Goal: Information Seeking & Learning: Find specific fact

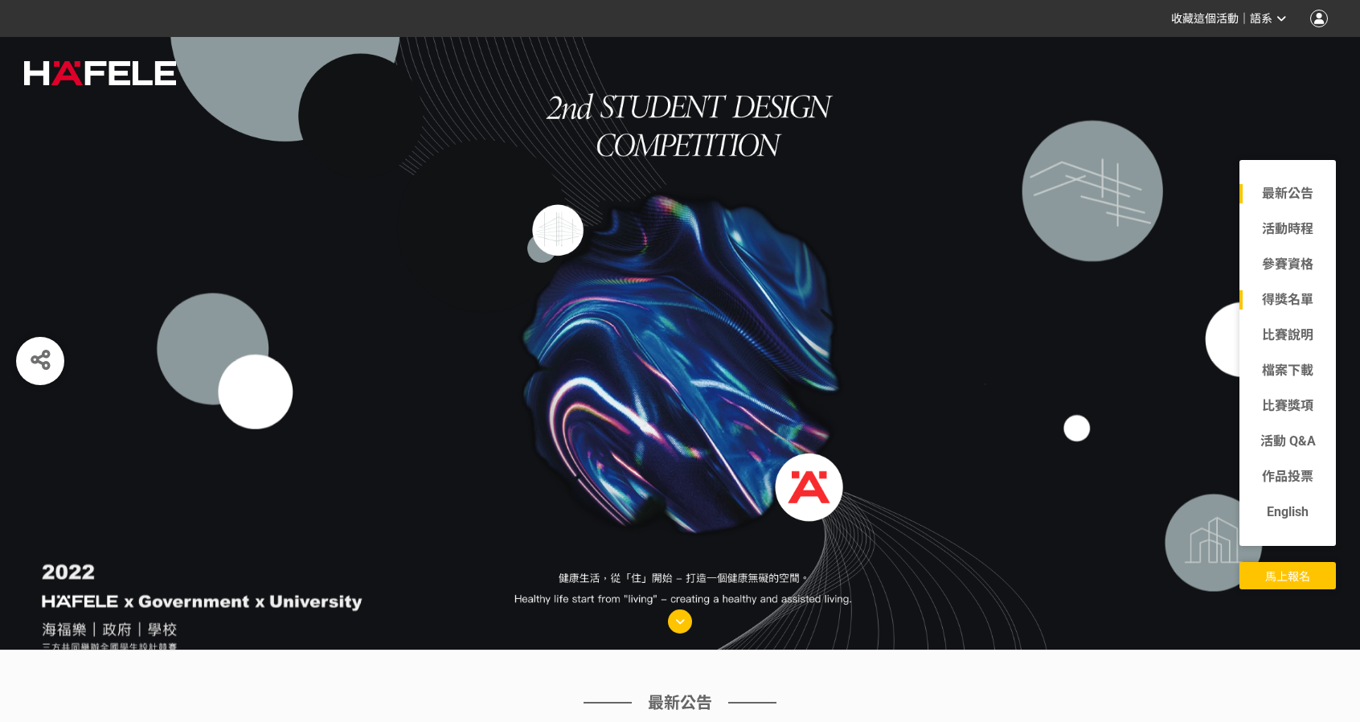
click at [1303, 308] on link "得獎名單" at bounding box center [1288, 299] width 96 height 19
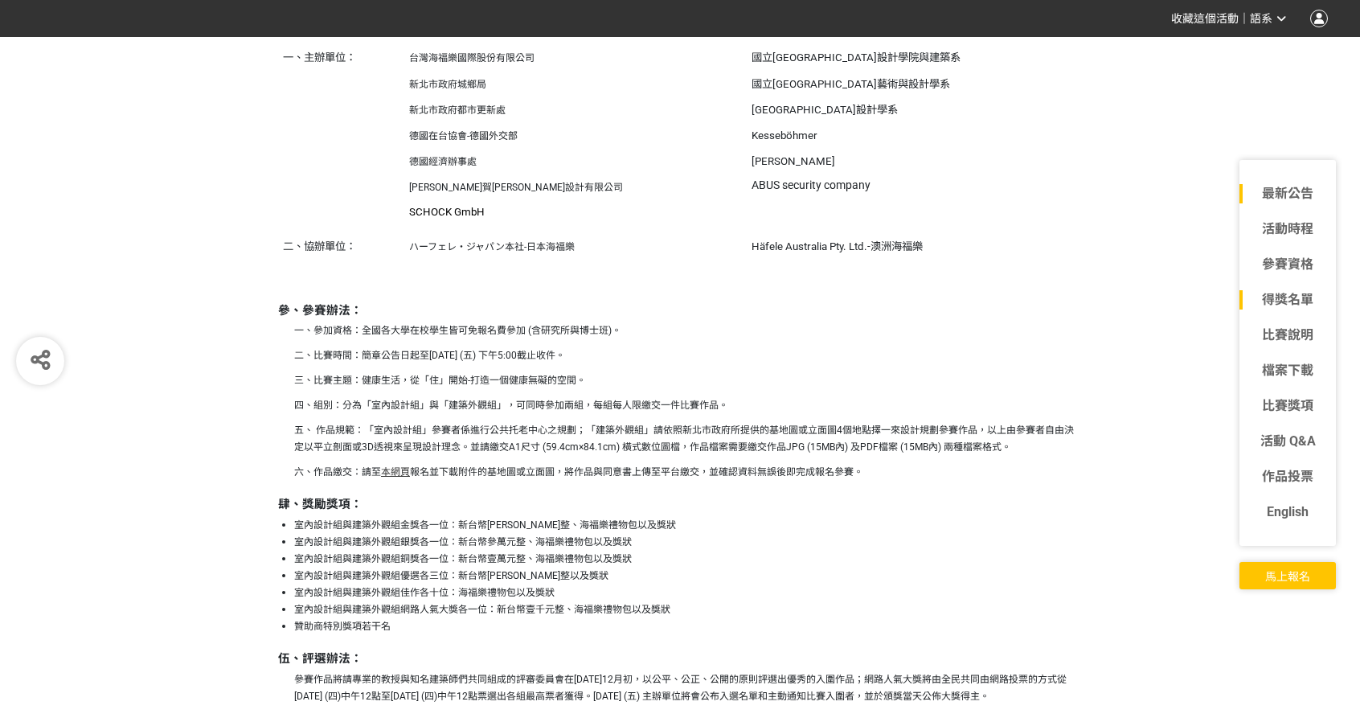
scroll to position [11413, 0]
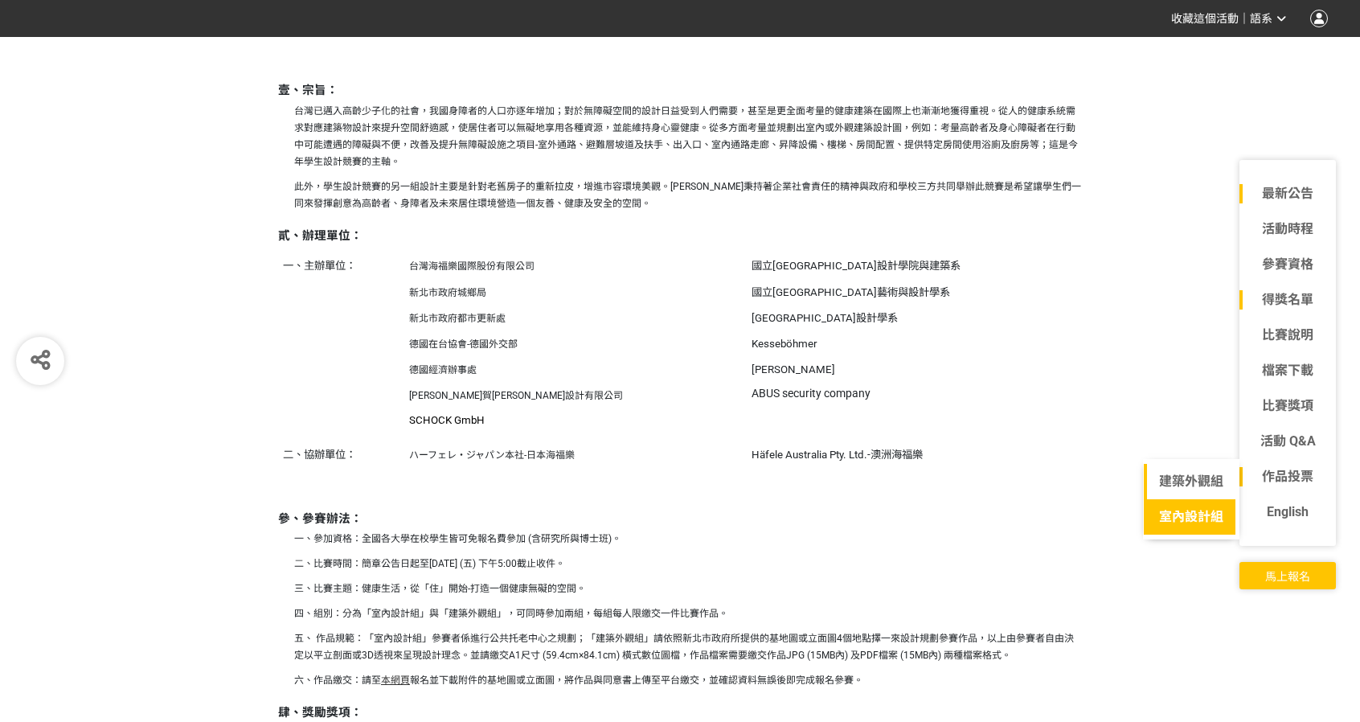
click at [1206, 504] on link "室內設計組" at bounding box center [1191, 516] width 95 height 35
select select "168823:168870:12572"
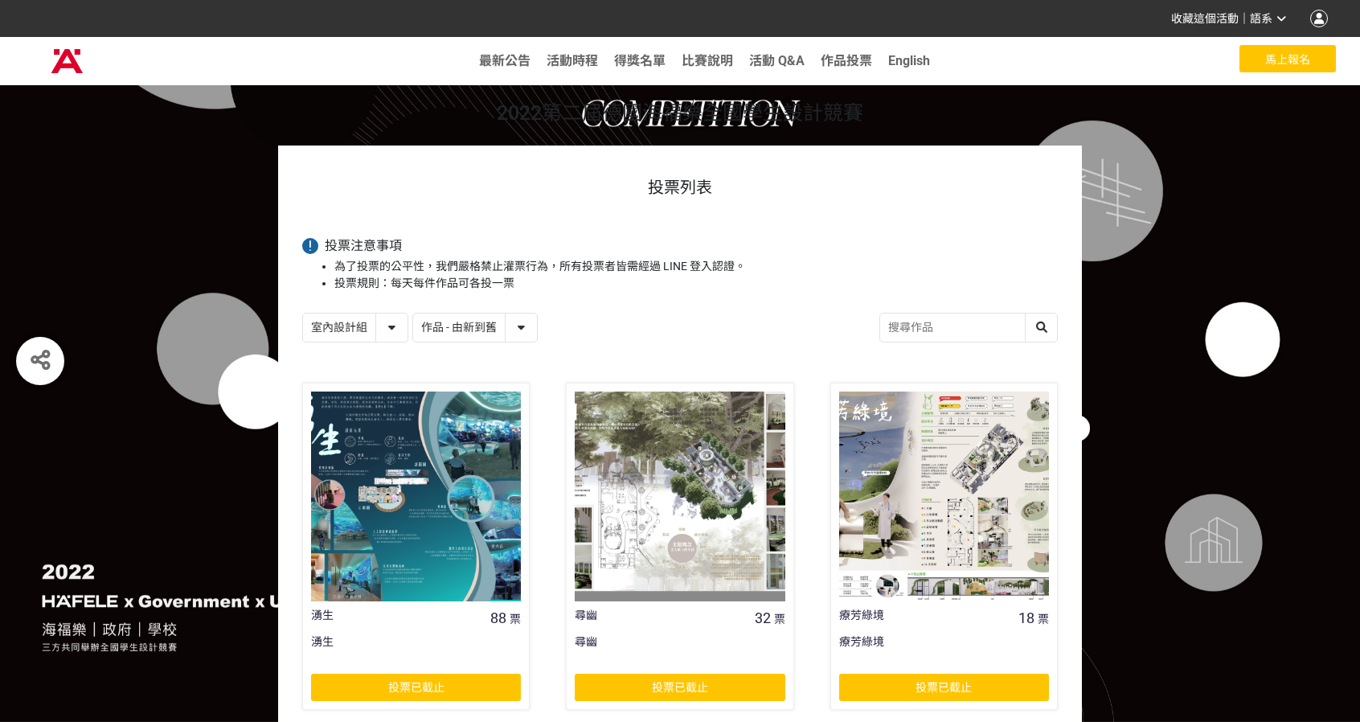
scroll to position [241, 0]
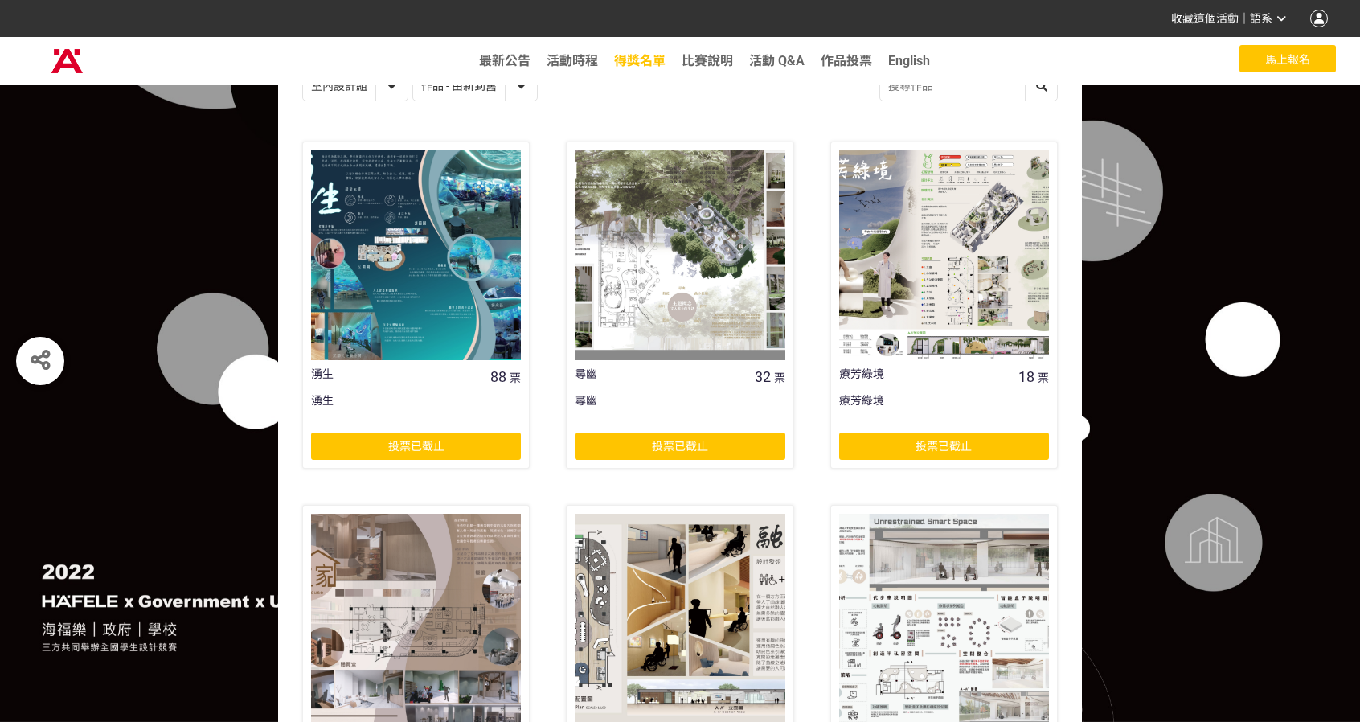
click at [653, 65] on link "得獎名單" at bounding box center [639, 60] width 51 height 15
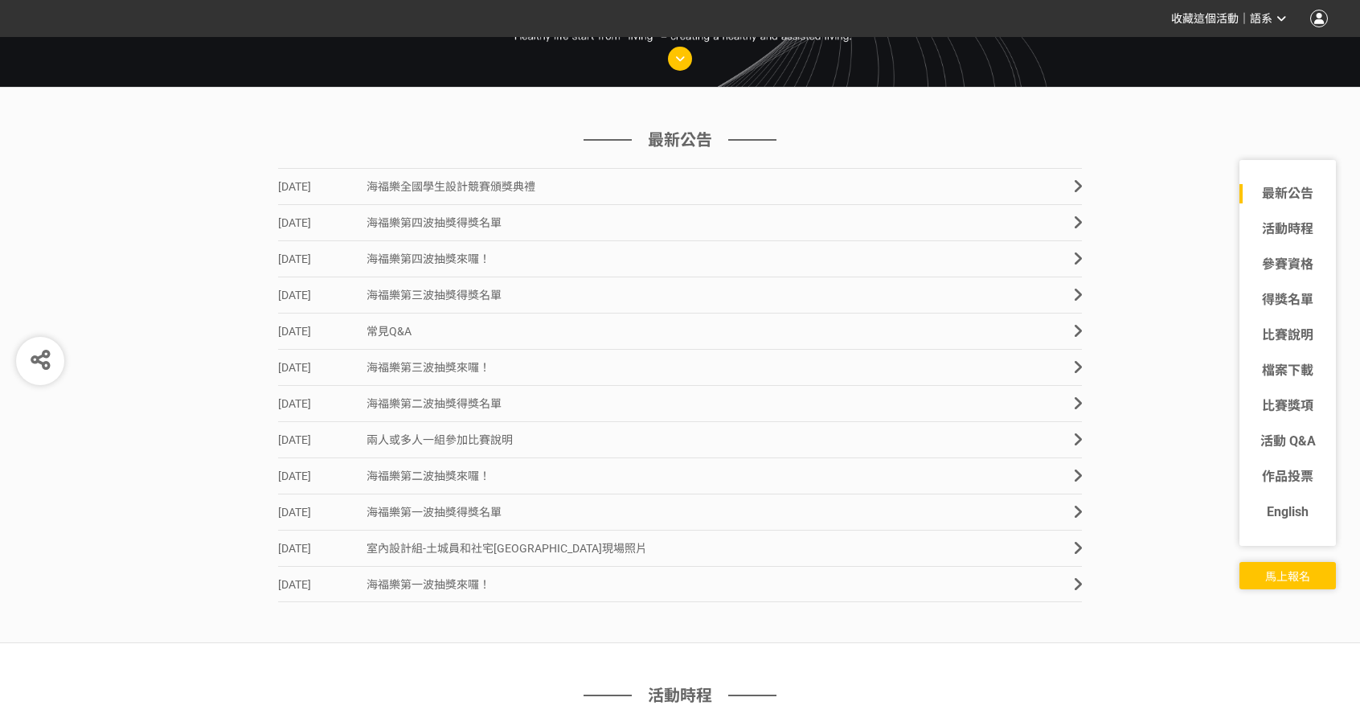
scroll to position [563, 0]
click at [1307, 305] on link "得獎名單" at bounding box center [1288, 299] width 96 height 19
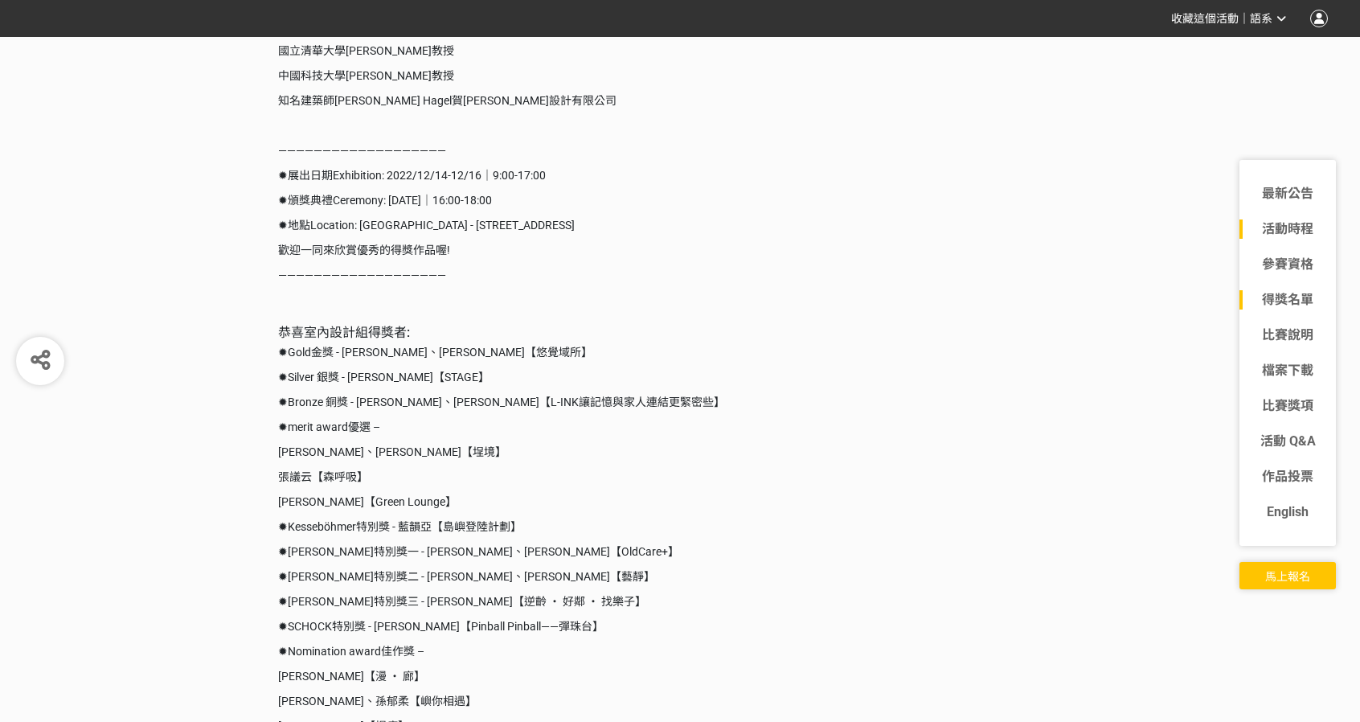
scroll to position [3212, 0]
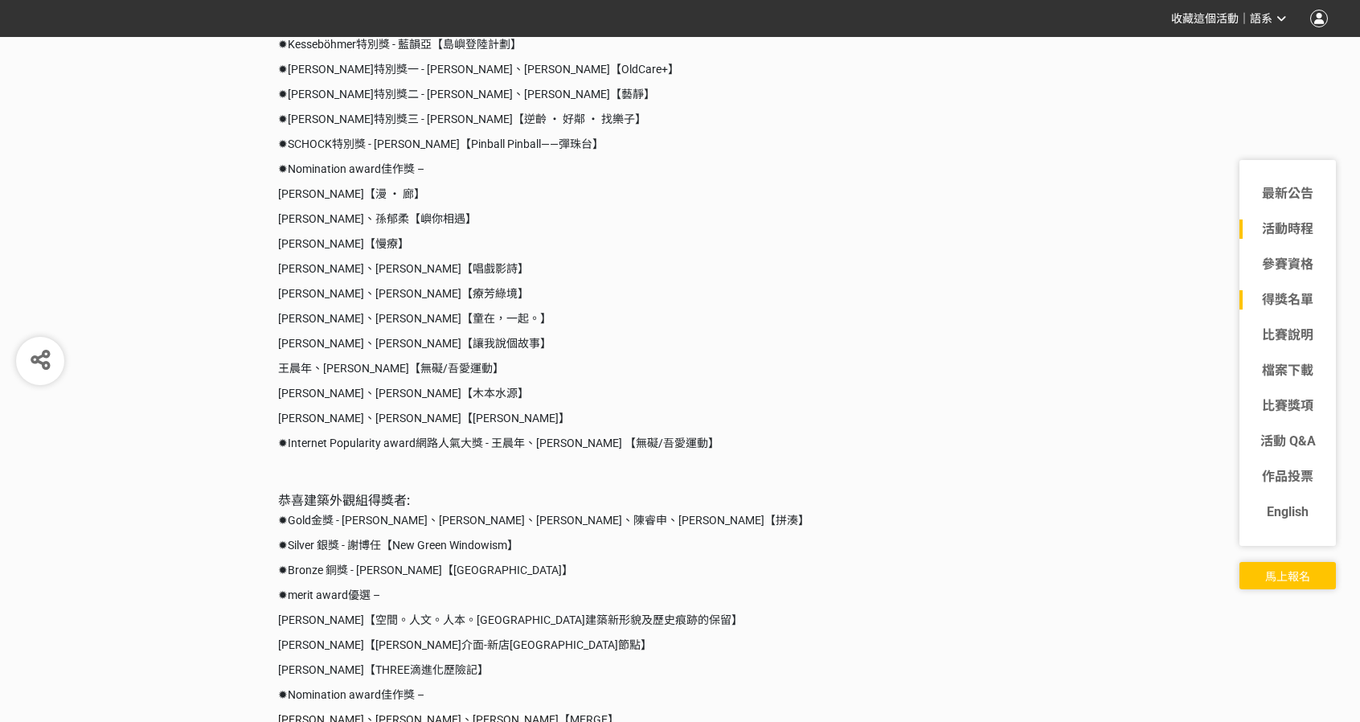
click at [369, 311] on p "唐珮庭、李彥媖【童在，一起。】" at bounding box center [680, 318] width 804 height 17
click at [332, 319] on p "唐珮庭、李彥媖【童在，一起。】" at bounding box center [680, 318] width 804 height 17
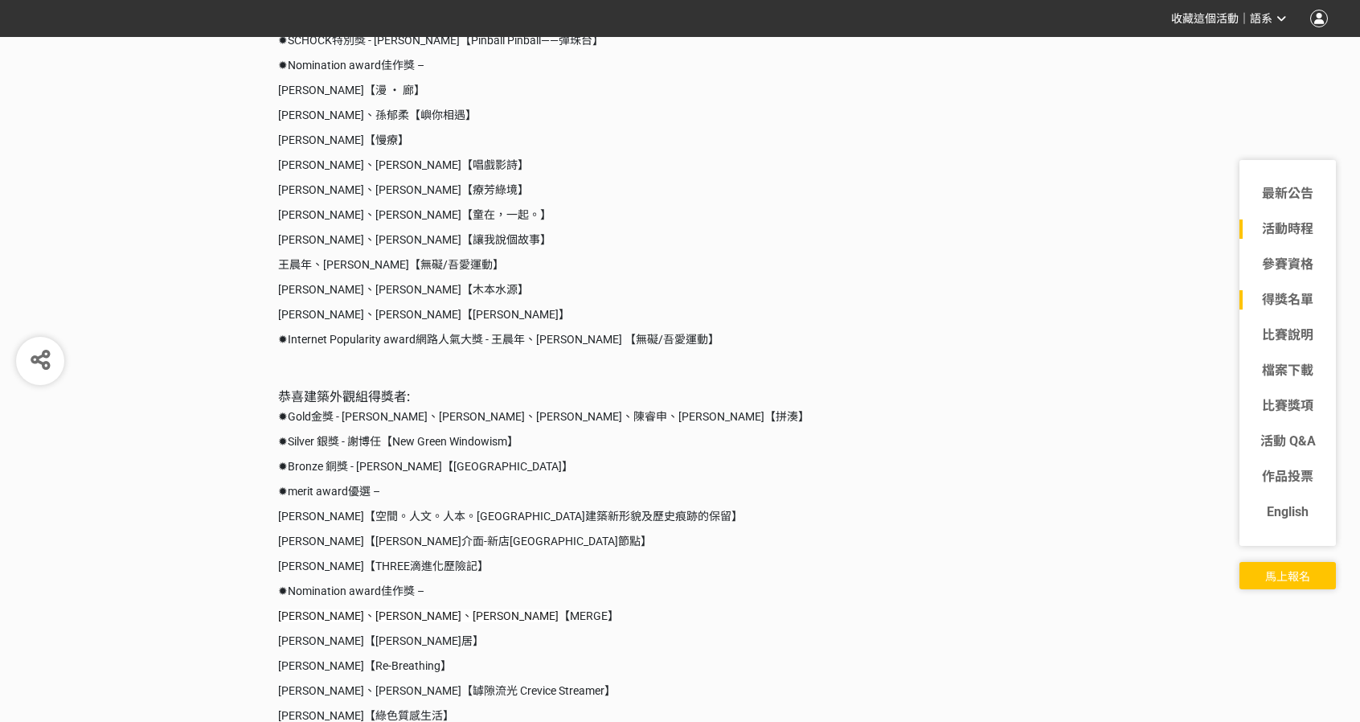
scroll to position [3695, 0]
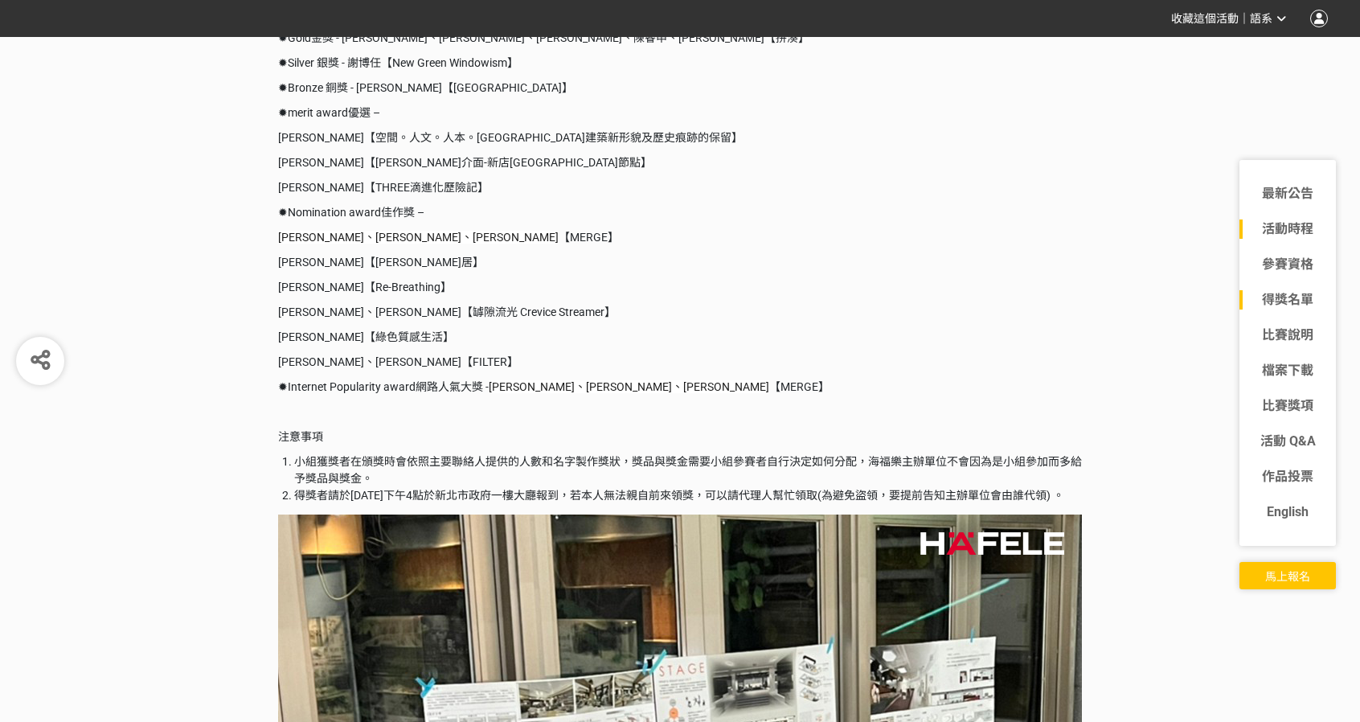
click at [1276, 14] on div "語系" at bounding box center [1268, 18] width 36 height 17
click at [1129, 117] on div at bounding box center [680, 361] width 1360 height 722
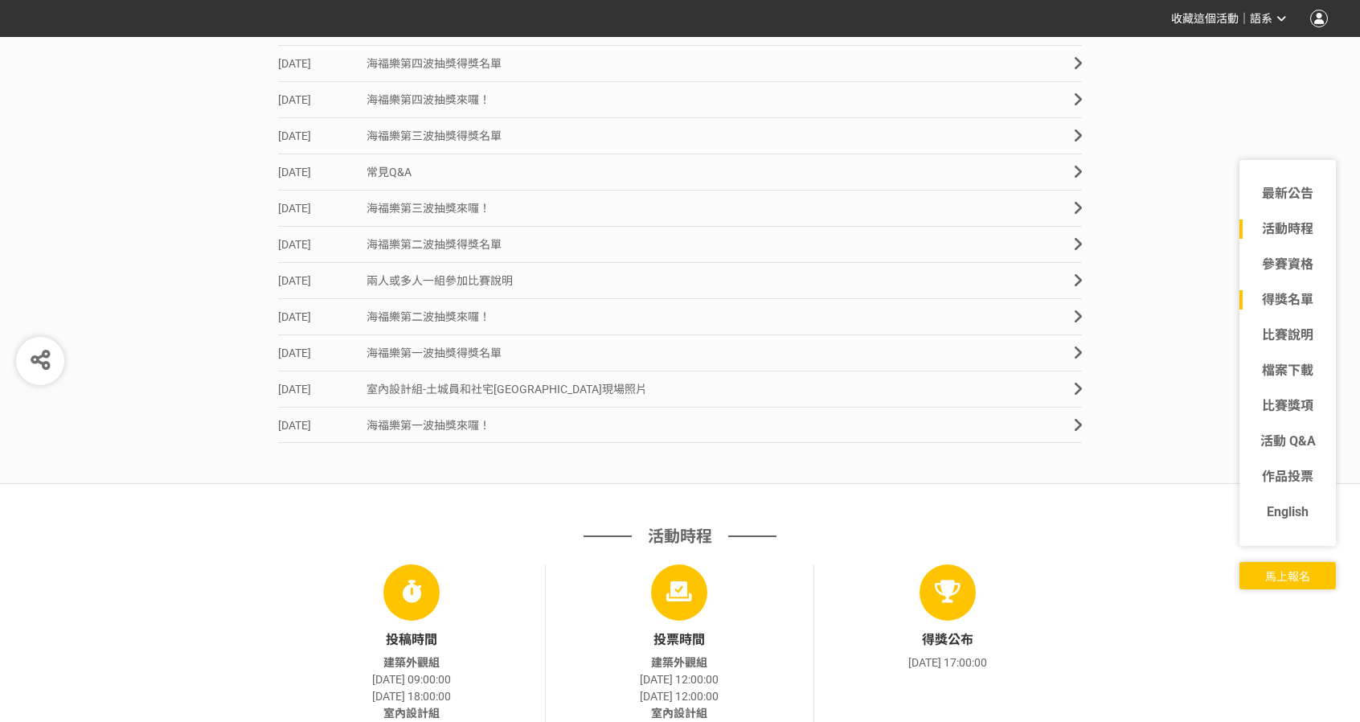
scroll to position [0, 0]
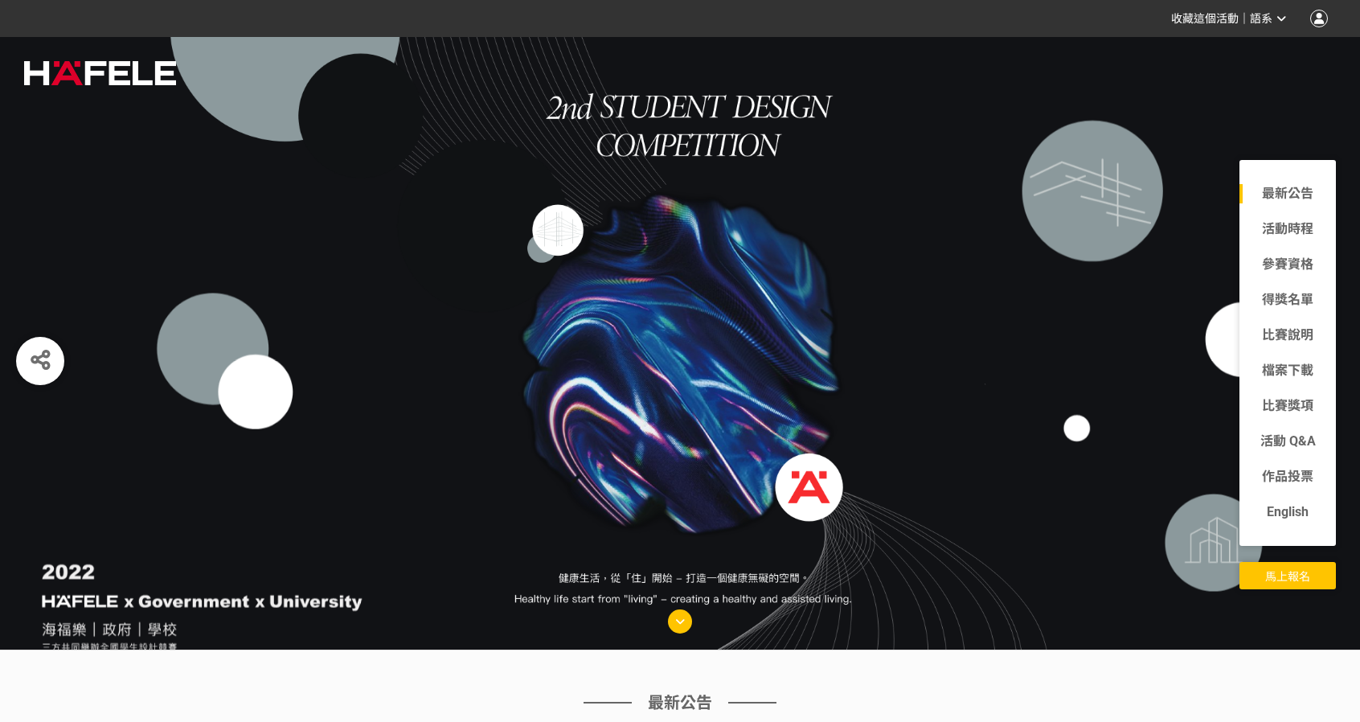
select select "168823:168870:12572"
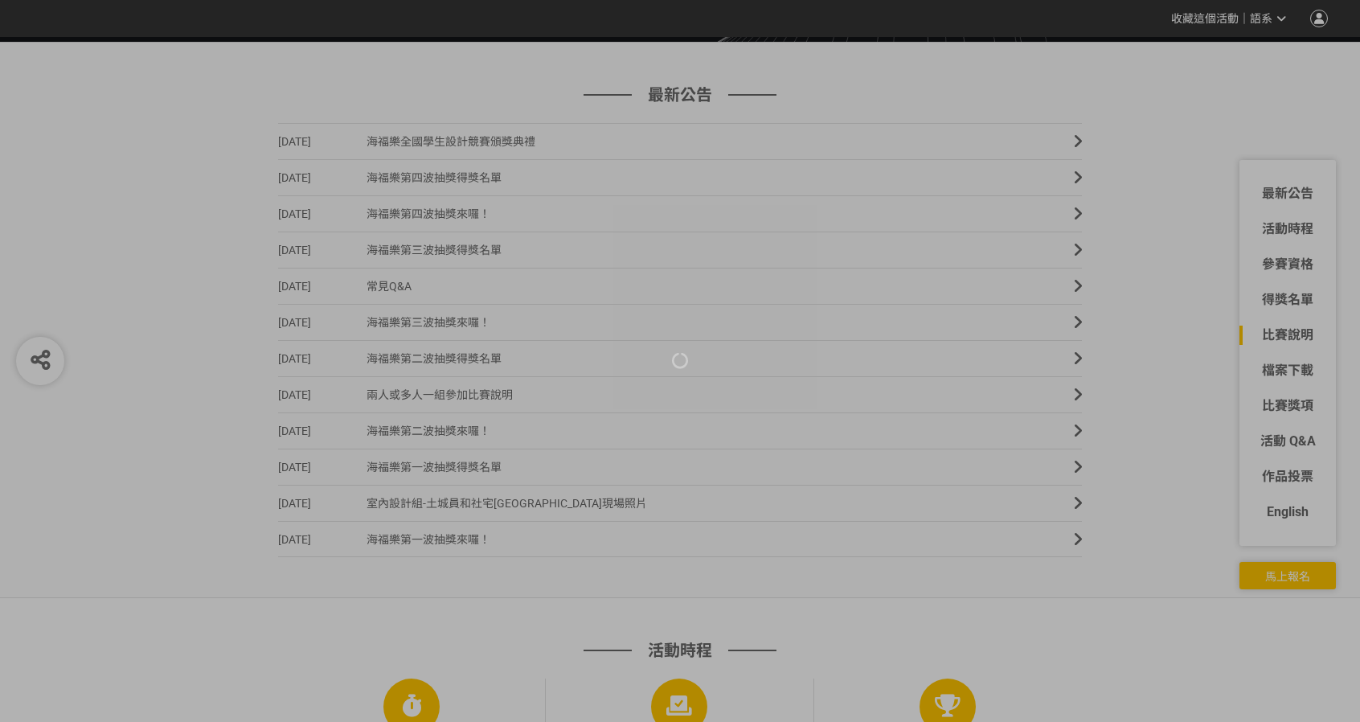
scroll to position [423, 0]
